Goal: Information Seeking & Learning: Check status

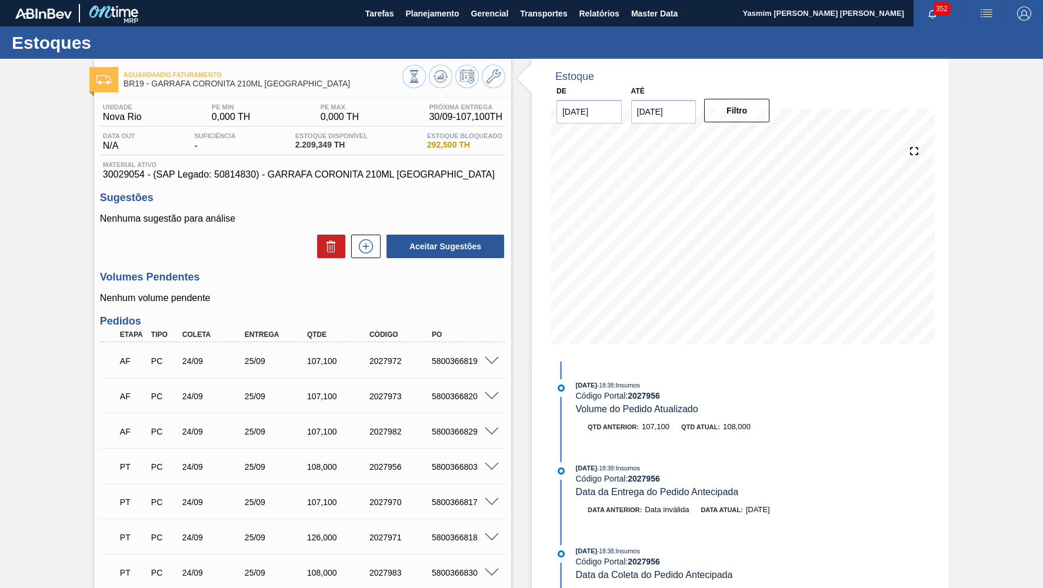
click at [1022, 158] on div "Aguardando Faturamento BR19 - GARRAFA CORONITA 210ML URUGUAI Unidade Nova Rio P…" at bounding box center [521, 584] width 1043 height 1051
click at [450, 10] on span "Planejamento" at bounding box center [432, 13] width 54 height 14
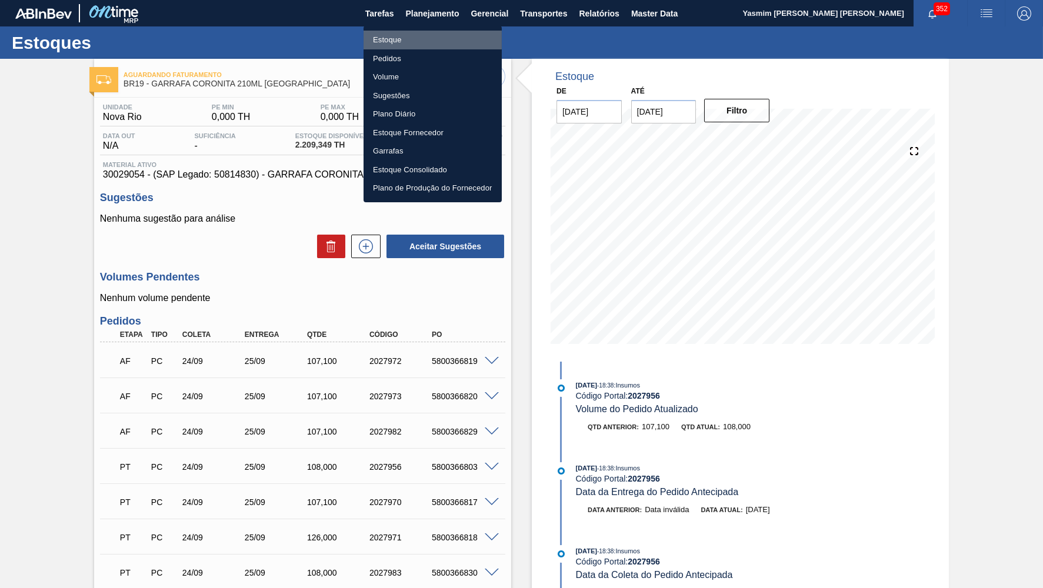
click at [382, 42] on li "Estoque" at bounding box center [433, 40] width 138 height 19
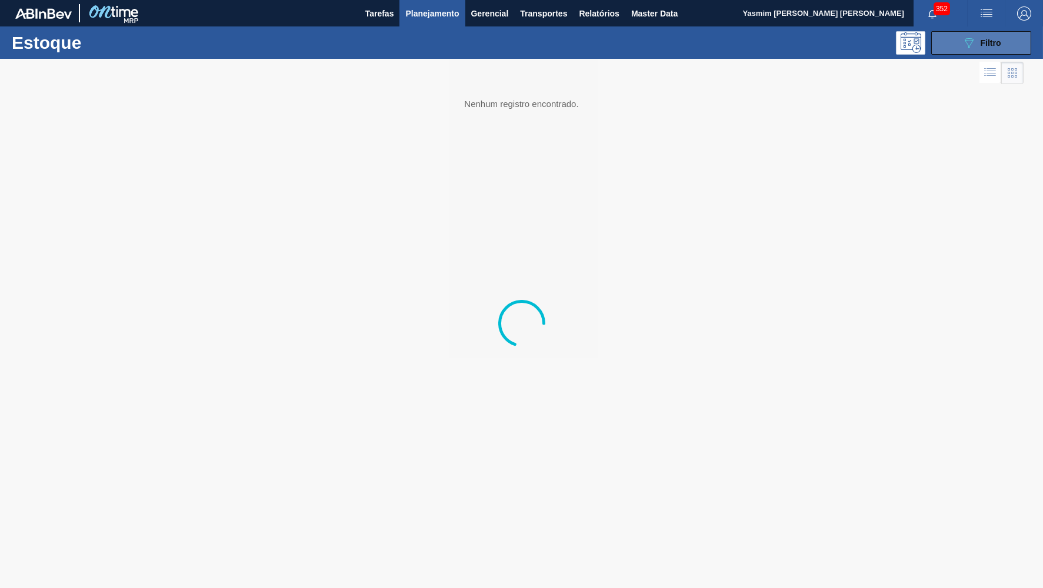
click at [982, 35] on button "089F7B8B-B2A5-4AFE-B5C0-19BA573D28AC Filtro" at bounding box center [982, 43] width 100 height 24
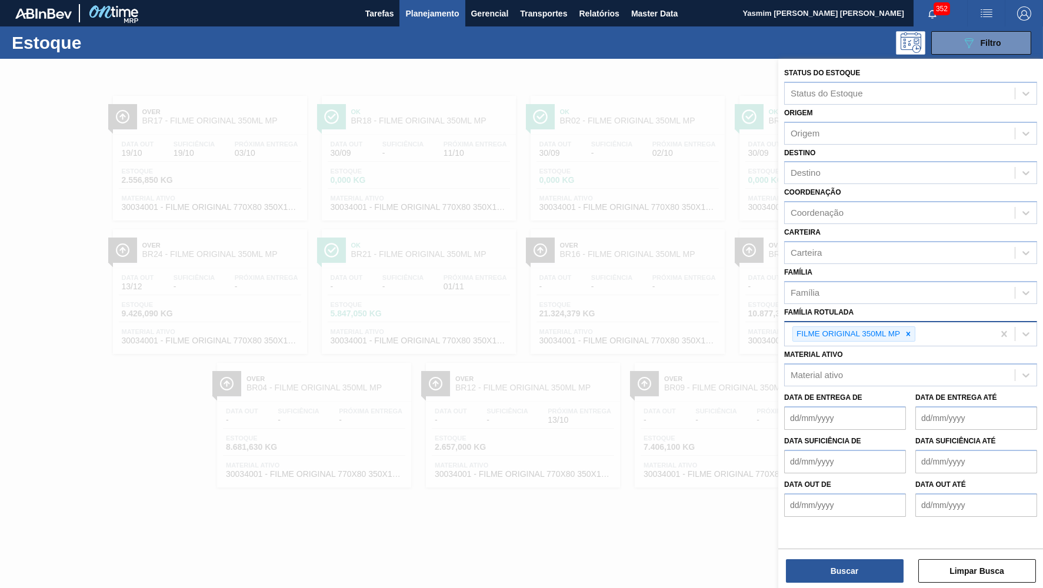
click at [902, 327] on div "FILME ORIGINAL 350ML MP" at bounding box center [847, 334] width 109 height 15
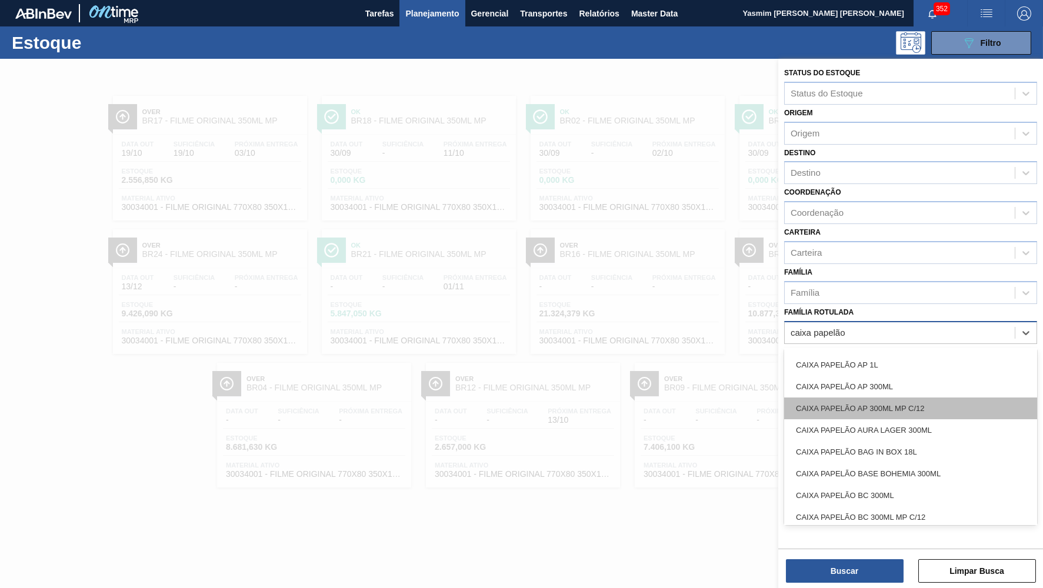
scroll to position [108, 0]
type Rotulada "caixa papelão cor"
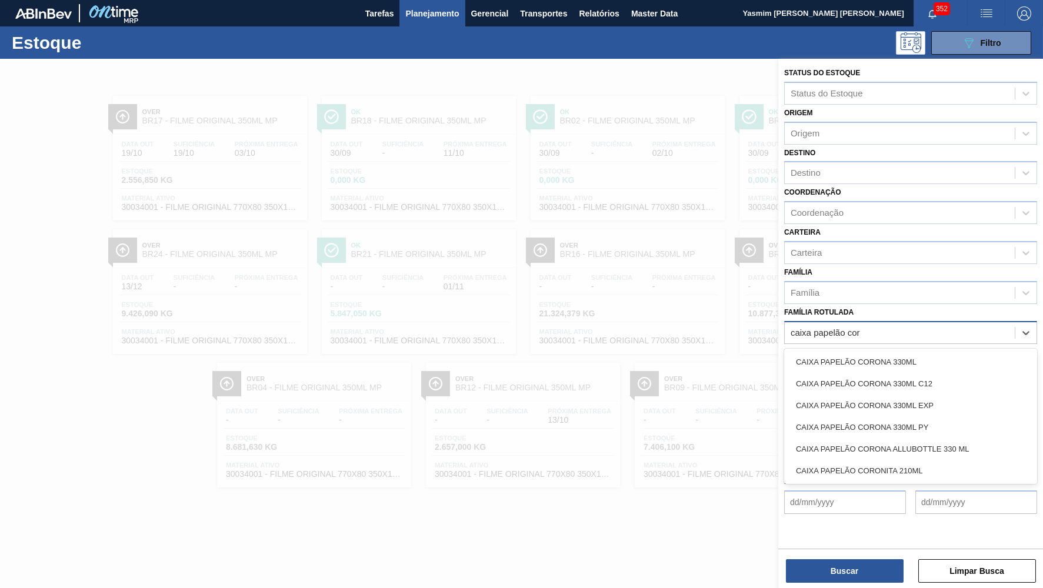
scroll to position [0, 0]
click at [930, 375] on div "CAIXA PAPELÃO CORONA 330ML C12" at bounding box center [910, 384] width 253 height 22
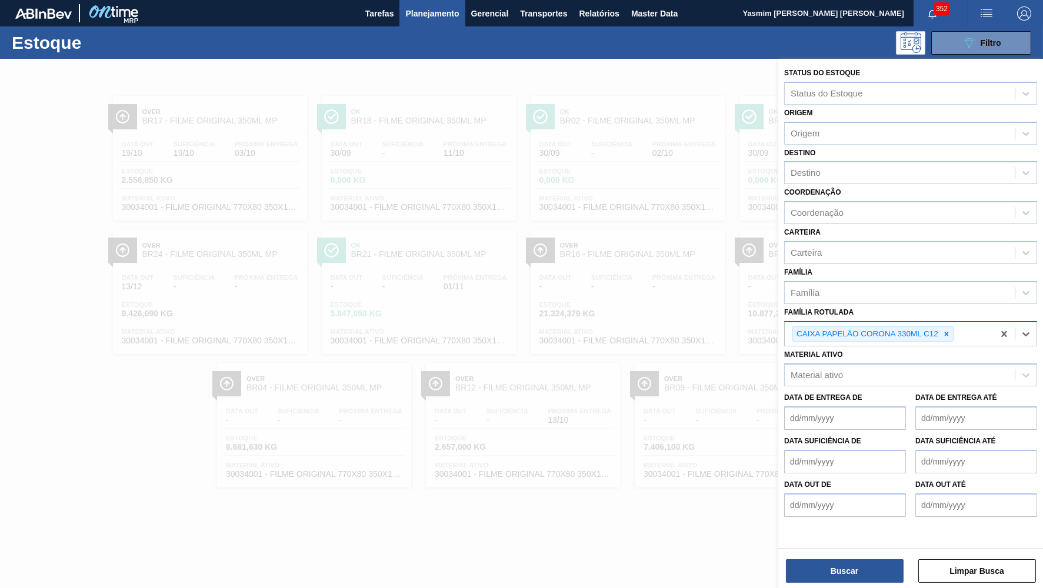
click at [879, 560] on div "Buscar Limpar Busca" at bounding box center [911, 565] width 265 height 33
click at [877, 574] on button "Buscar" at bounding box center [845, 572] width 118 height 24
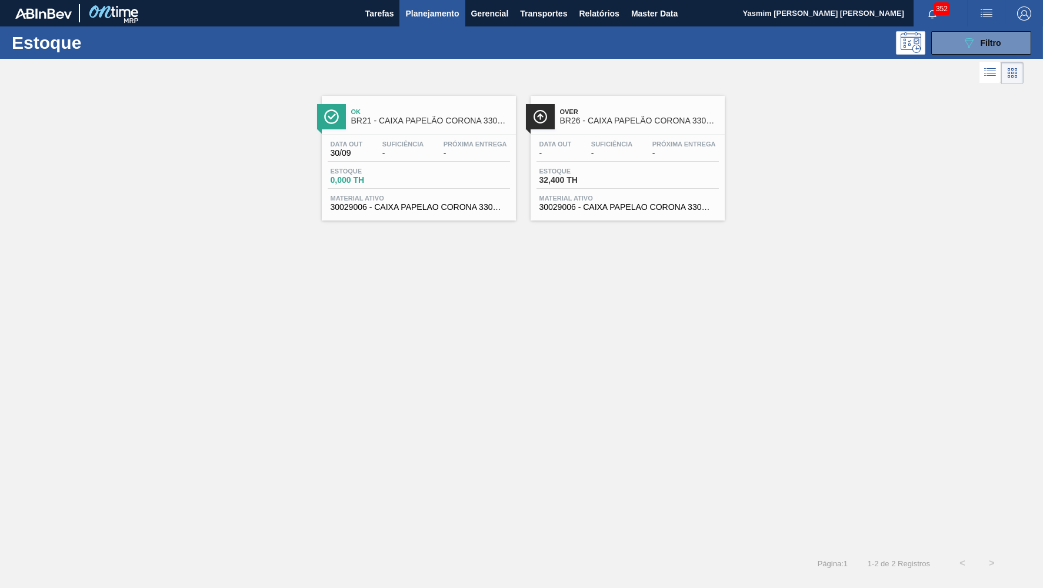
click at [588, 134] on div "Over BR26 - CAIXA PAPELÃO CORONA 330ML C12 Data out - Suficiência - Próxima Ent…" at bounding box center [628, 158] width 194 height 125
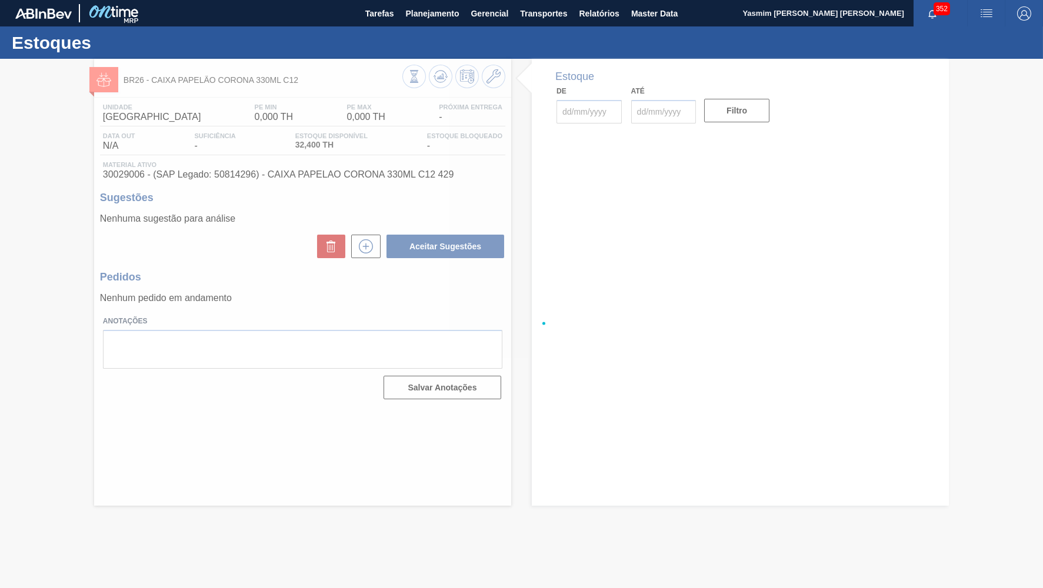
type input "[DATE]"
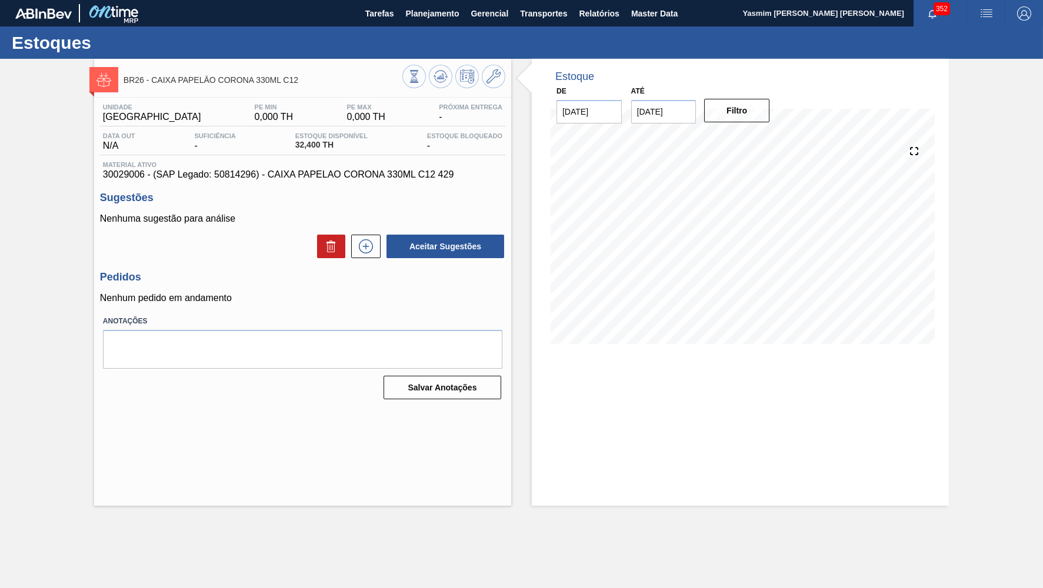
click at [199, 183] on div "Unidade Uberlândia PE MIN 0,000 TH PE MAX 0,000 TH Próxima Entrega - Data out N…" at bounding box center [302, 251] width 417 height 306
click at [438, 11] on span "Planejamento" at bounding box center [432, 13] width 54 height 14
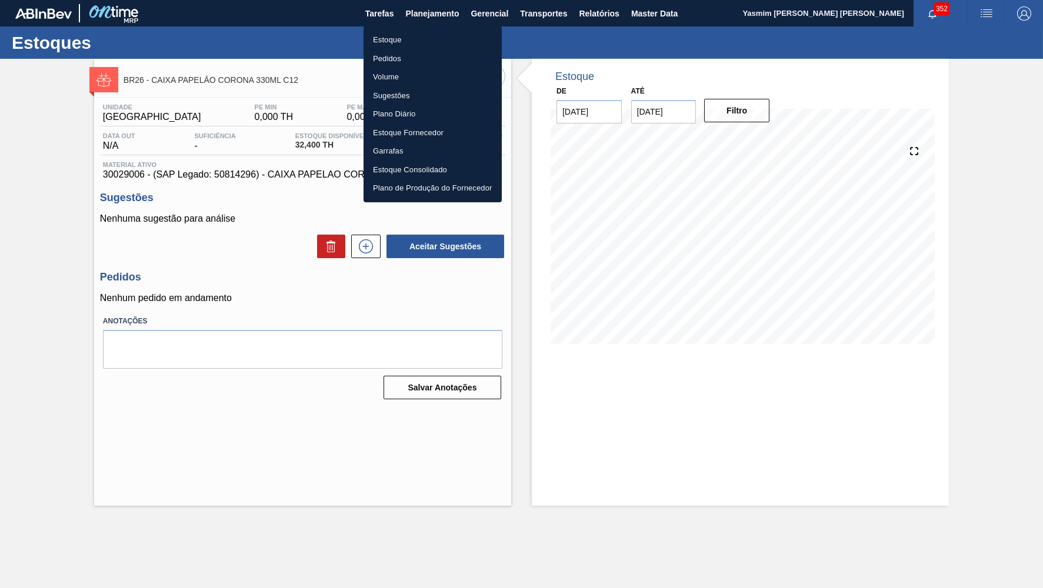
click at [431, 34] on li "Estoque" at bounding box center [433, 40] width 138 height 19
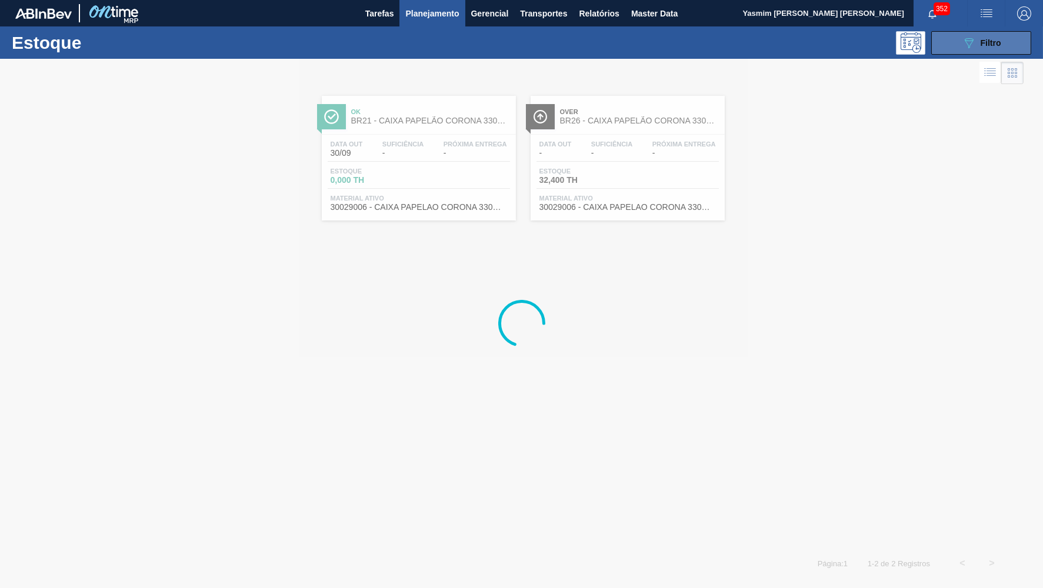
click at [973, 45] on icon "089F7B8B-B2A5-4AFE-B5C0-19BA573D28AC" at bounding box center [969, 43] width 14 height 14
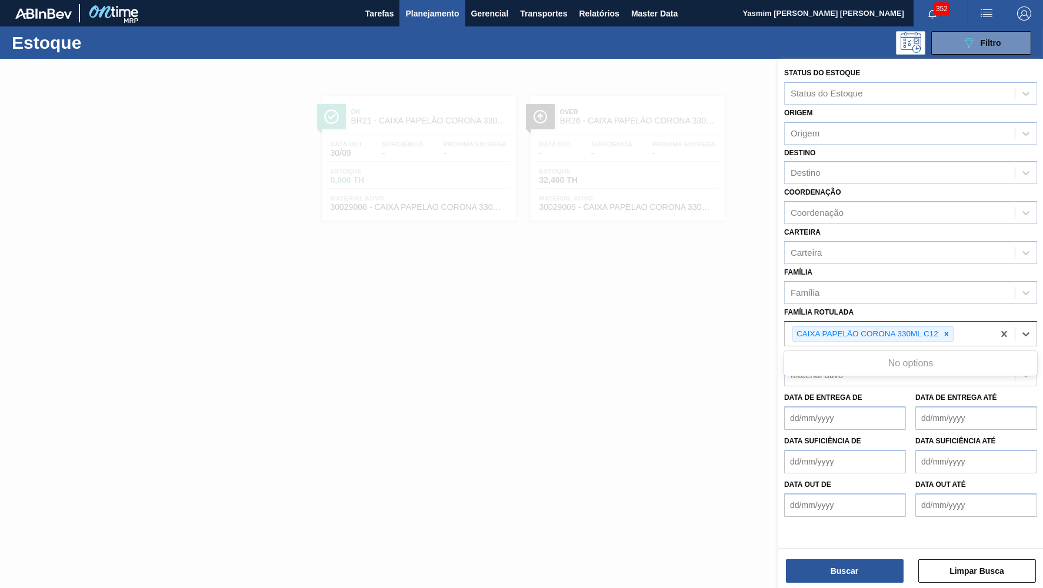
click at [936, 324] on div "CAIXA PAPELÃO CORONA 330ML C12" at bounding box center [889, 334] width 209 height 24
click at [949, 332] on icon at bounding box center [947, 334] width 4 height 4
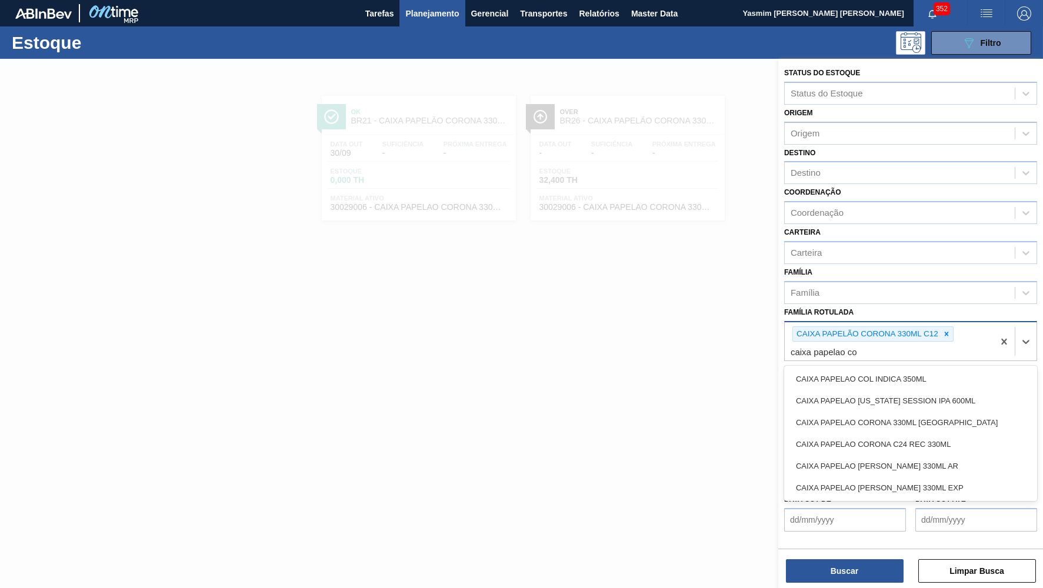
type Rotulada "caixa papelao cor"
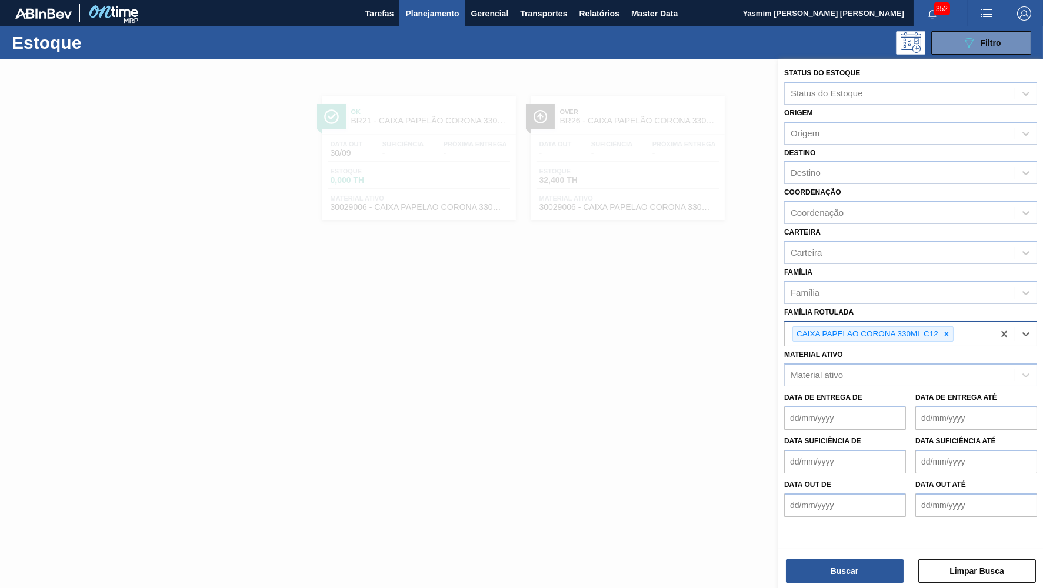
click at [975, 328] on div "Status do Estoque Status do Estoque Origem Origem Destino Destino Coordenação C…" at bounding box center [911, 291] width 265 height 464
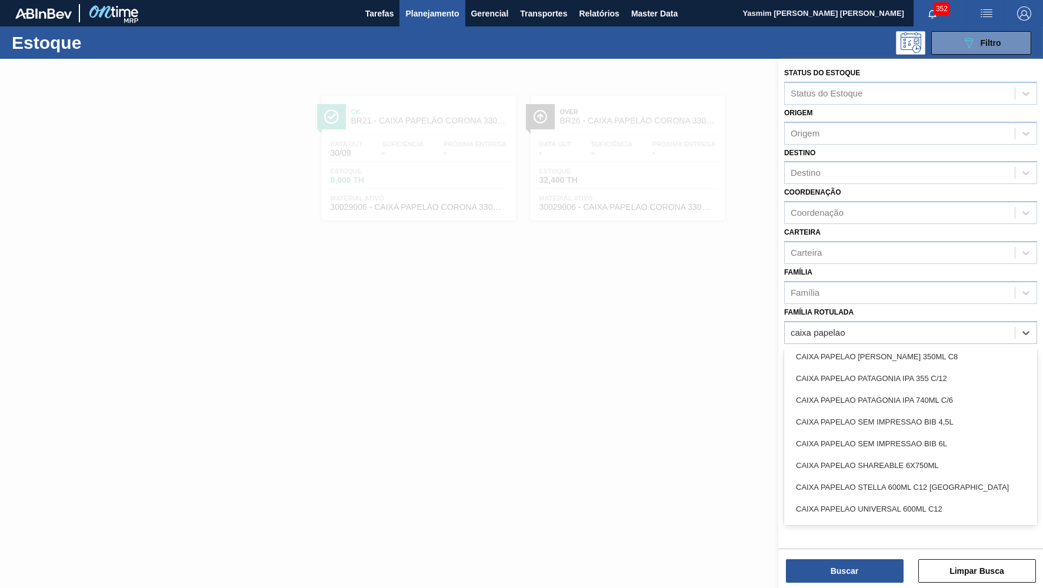
scroll to position [503, 0]
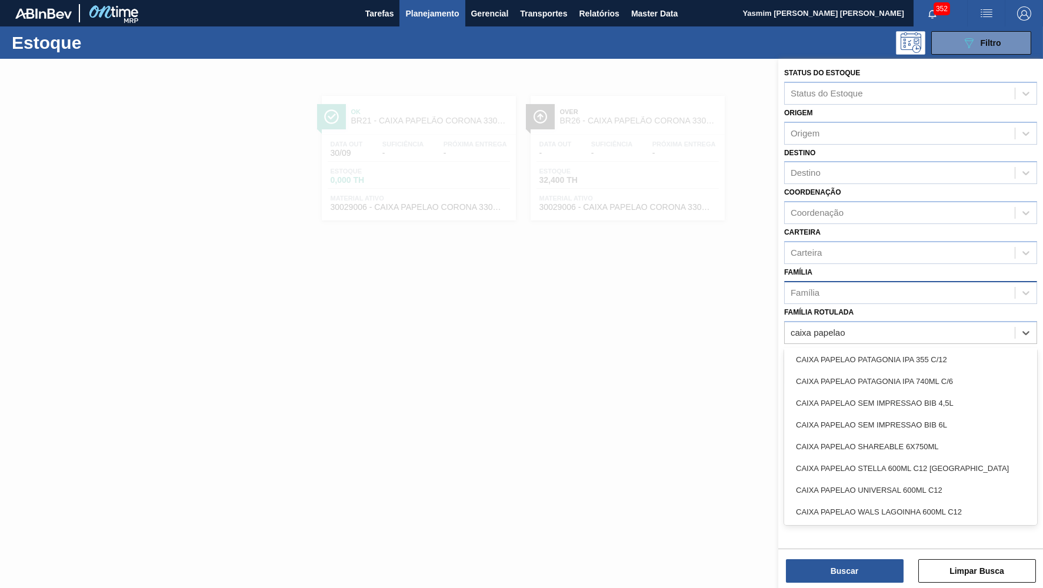
type Rotulada "caixa papelao"
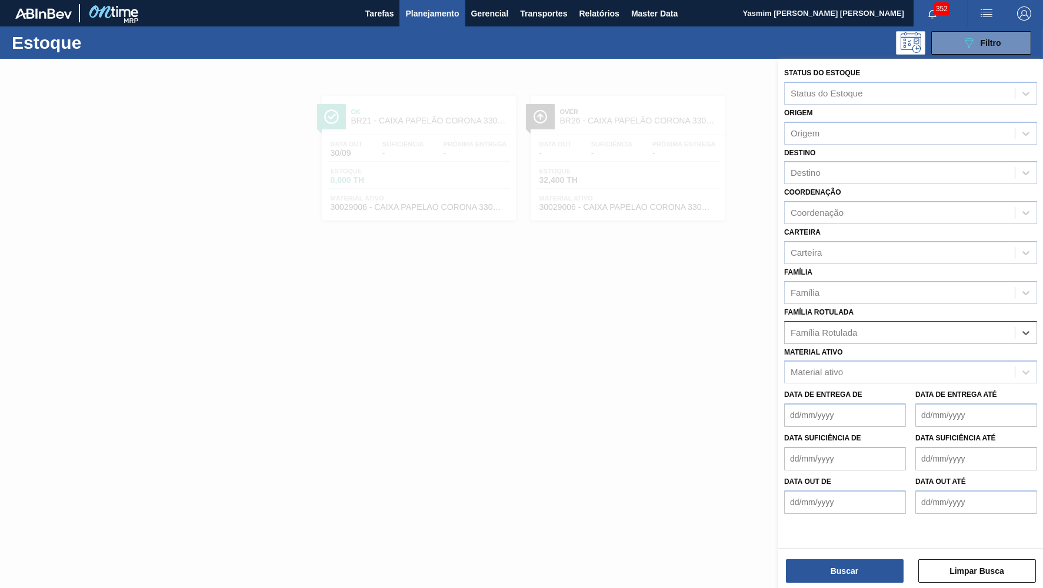
click at [830, 328] on div "Família Rotulada" at bounding box center [824, 333] width 66 height 10
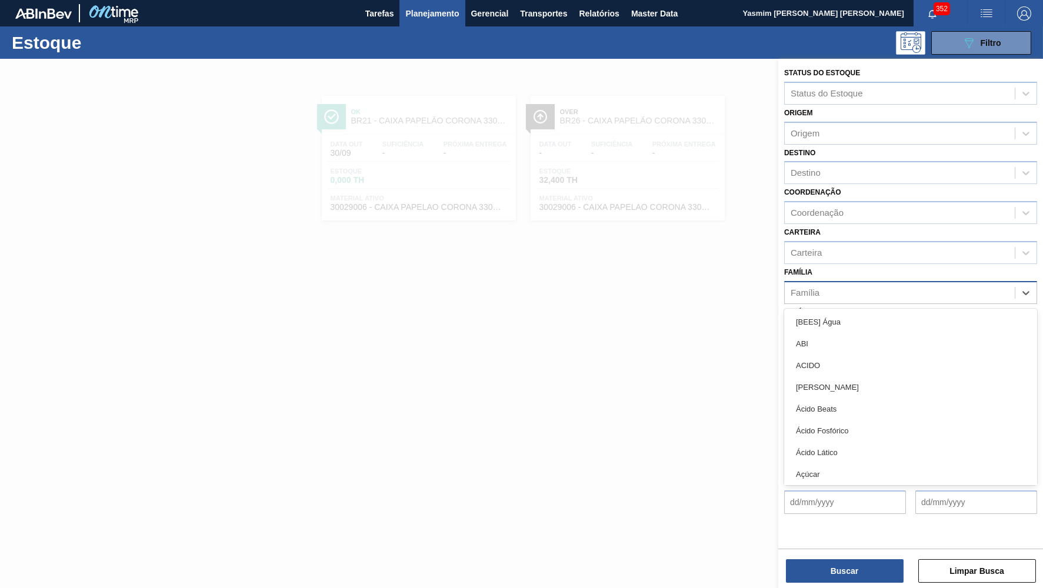
click at [820, 288] on div "Família" at bounding box center [805, 293] width 29 height 10
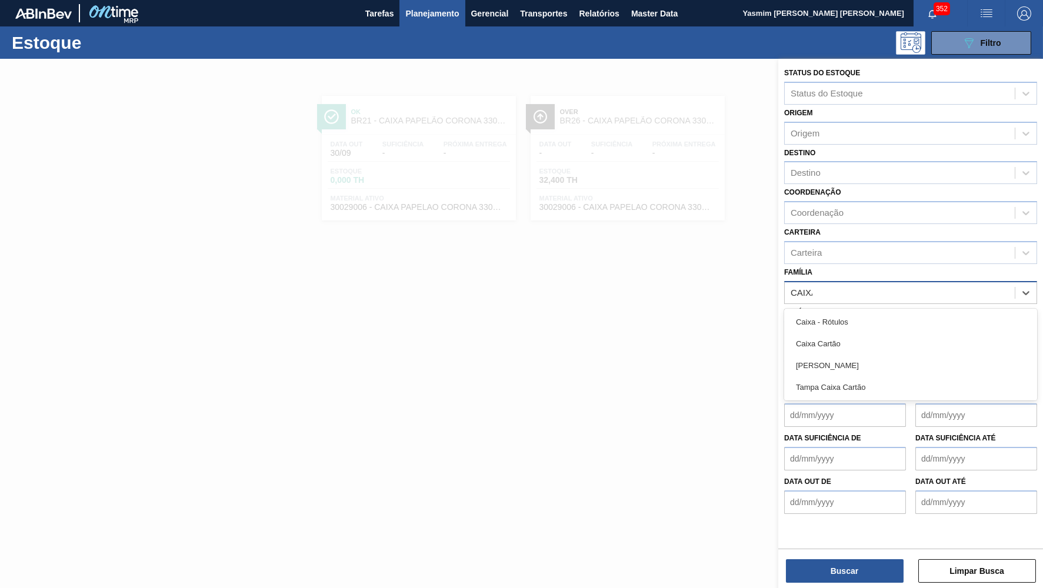
type input "CAIXA"
click at [870, 355] on div "[PERSON_NAME]" at bounding box center [910, 366] width 253 height 22
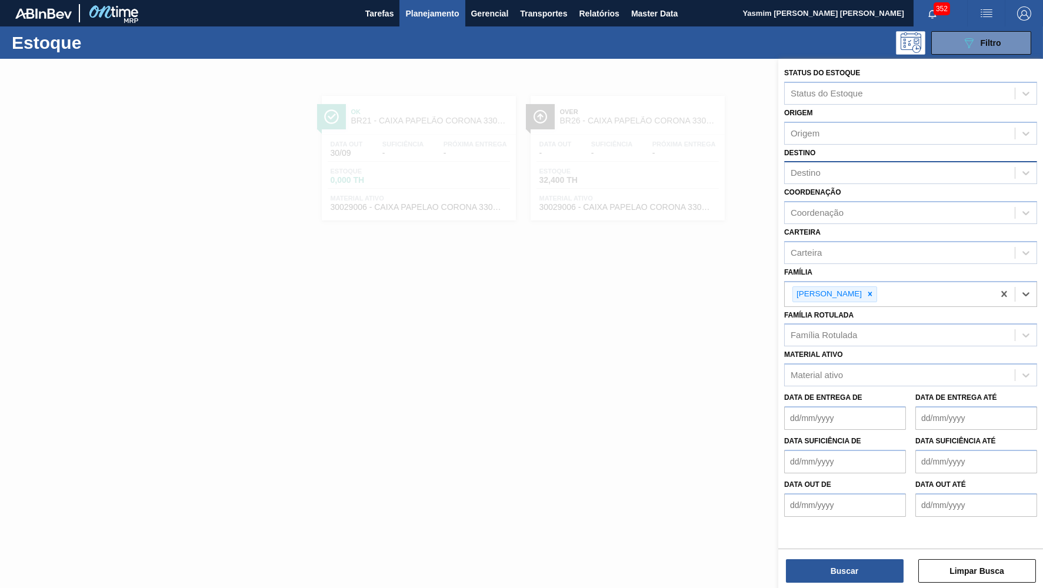
click at [830, 161] on div "Destino" at bounding box center [910, 172] width 253 height 23
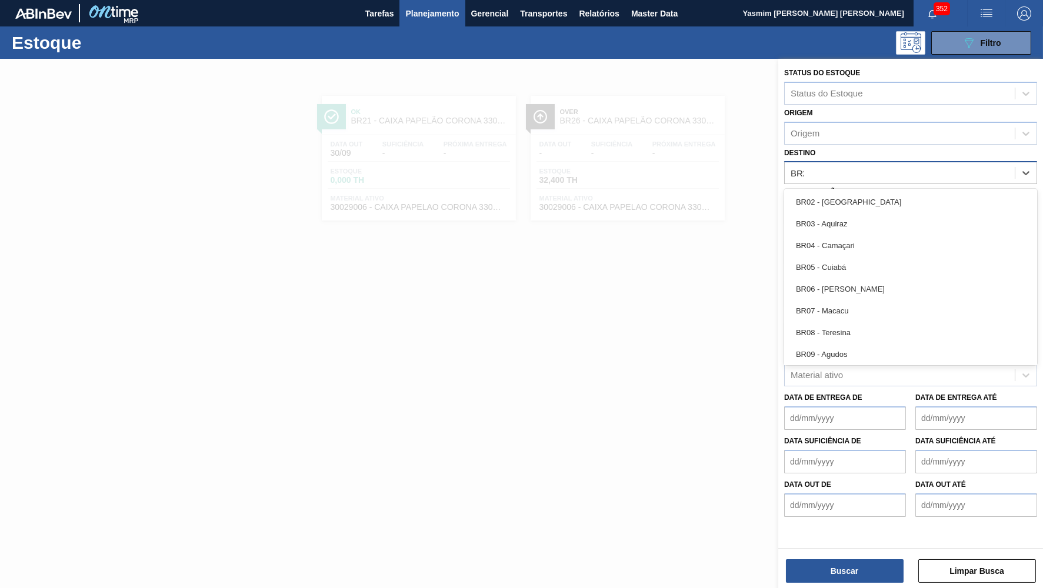
type input "BR26"
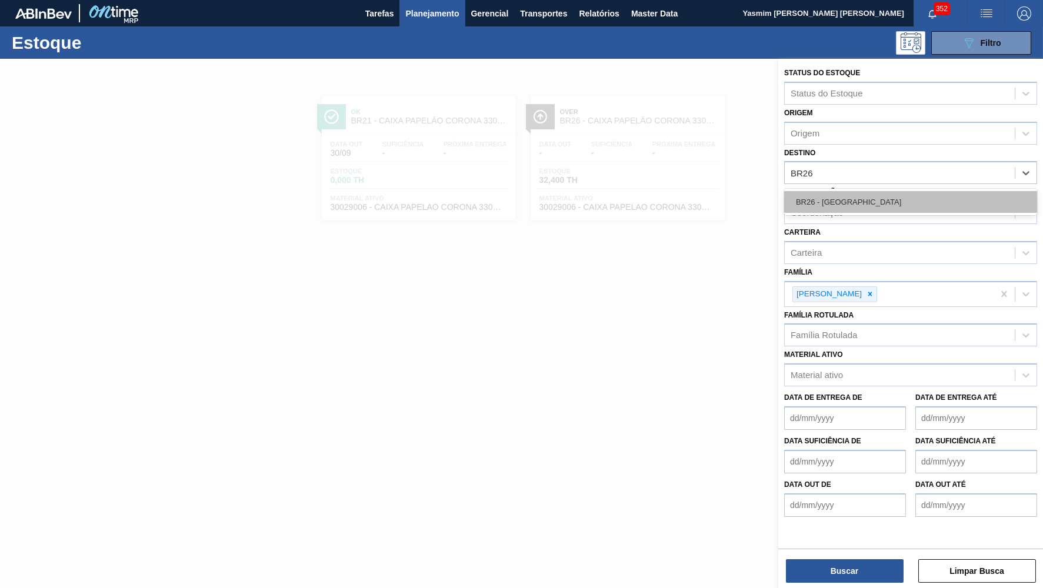
click at [870, 197] on div "BR26 - [GEOGRAPHIC_DATA]" at bounding box center [910, 202] width 253 height 22
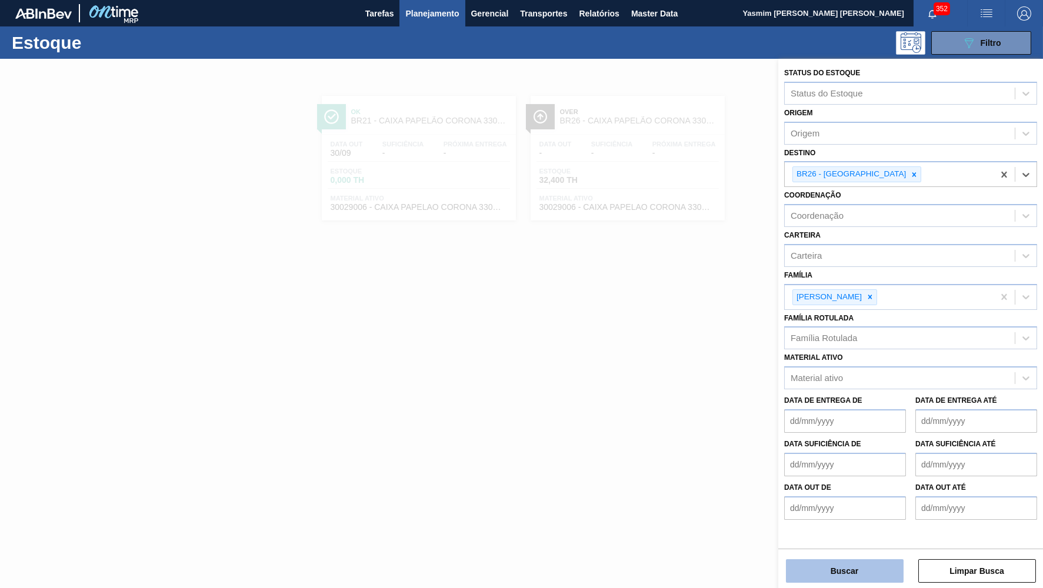
click at [831, 563] on button "Buscar" at bounding box center [845, 572] width 118 height 24
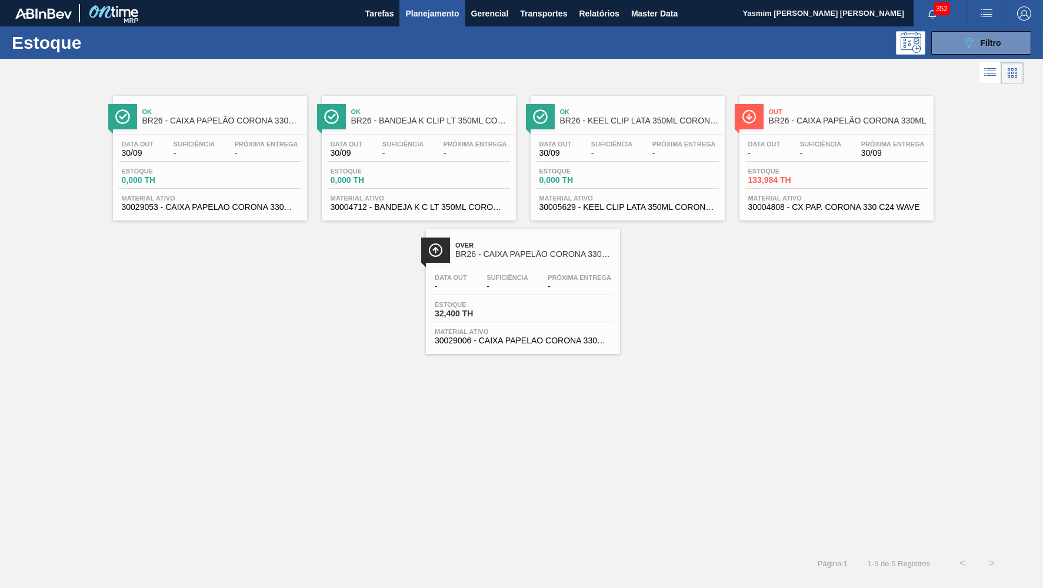
click at [842, 119] on span "BR26 - CAIXA PAPELÃO CORONA 330ML" at bounding box center [848, 121] width 159 height 9
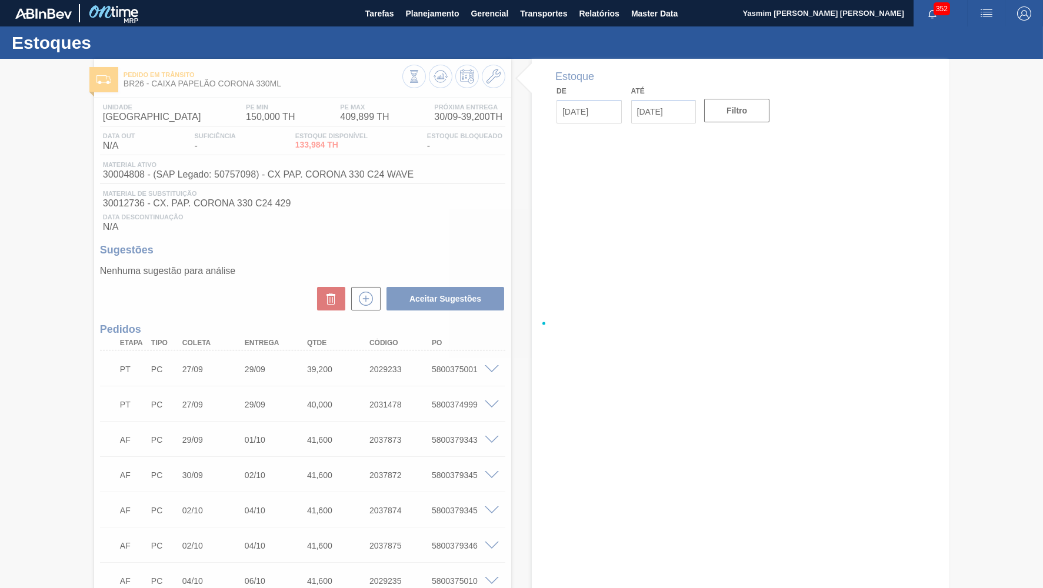
type input "[DATE]"
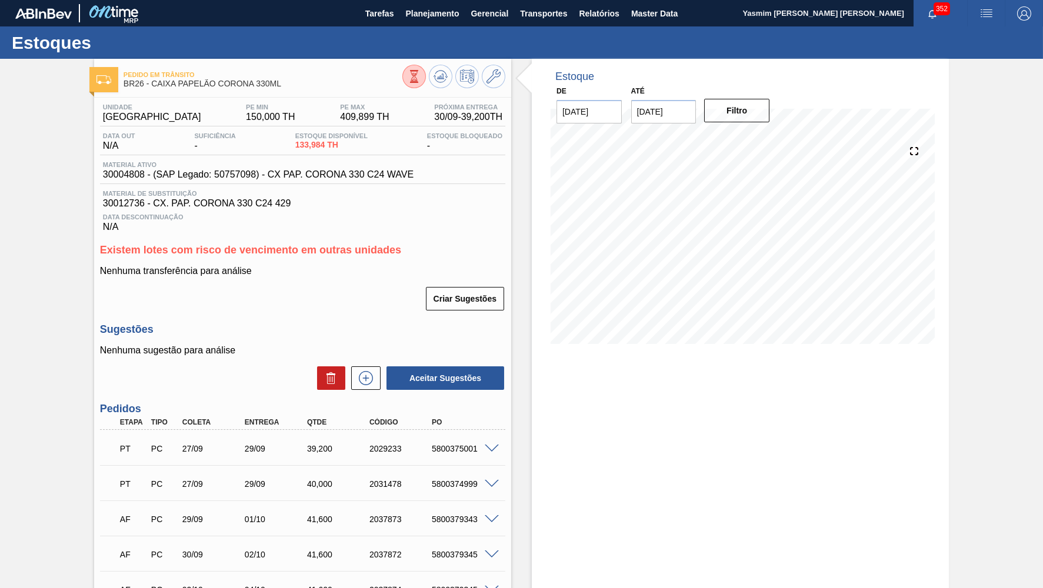
click at [361, 172] on span "30004808 - (SAP Legado: 50757098) - CX PAP. CORONA 330 C24 WAVE" at bounding box center [258, 174] width 311 height 11
click at [360, 172] on span "30004808 - (SAP Legado: 50757098) - CX PAP. CORONA 330 C24 WAVE" at bounding box center [258, 174] width 311 height 11
